Goal: Submit feedback/report problem

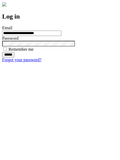
type input "**********"
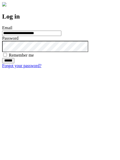
click at [14, 63] on input "******" at bounding box center [8, 60] width 12 height 5
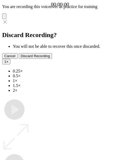
type input "**********"
